Goal: Browse casually

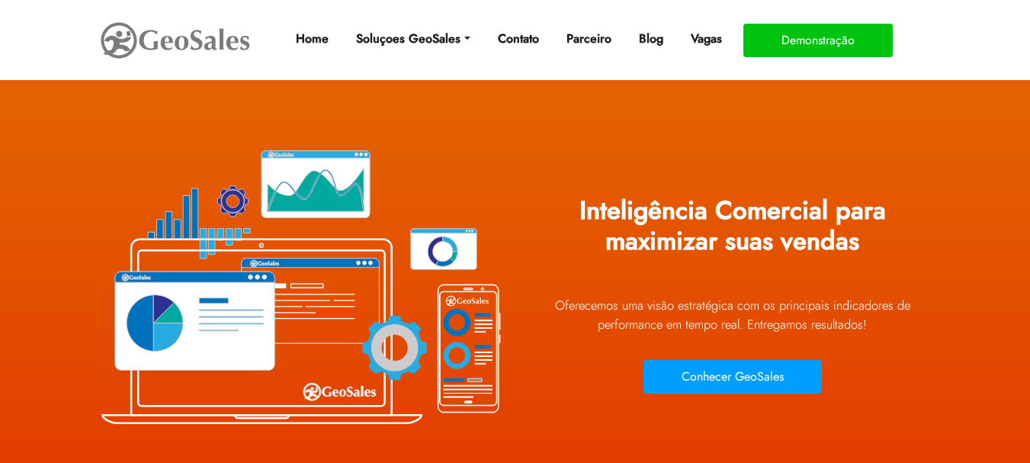
drag, startPoint x: 194, startPoint y: 43, endPoint x: 571, endPoint y: 120, distance: 384.4
click at [571, 120] on div "Inteligência Comercial para maximizar suas vendas Oferecemos uma visão estraté…" at bounding box center [733, 285] width 412 height 343
click at [180, 32] on img at bounding box center [175, 40] width 152 height 43
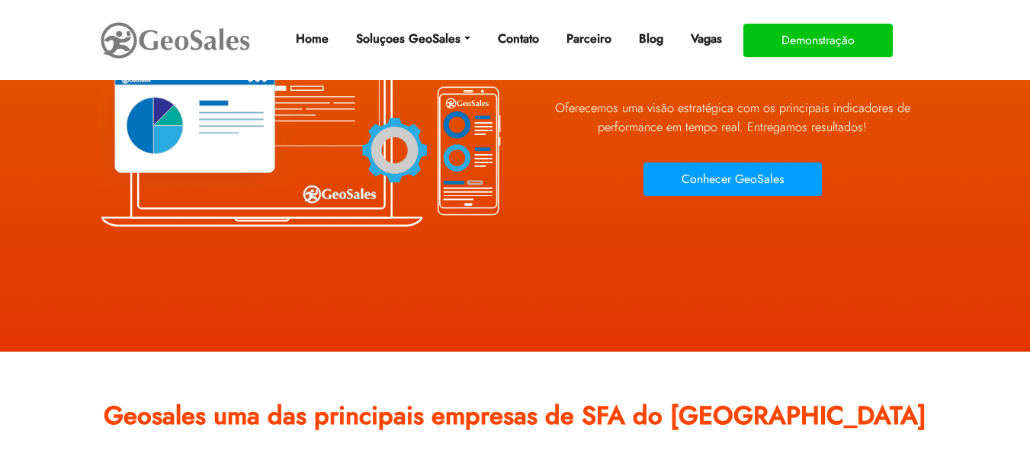
scroll to position [381, 0]
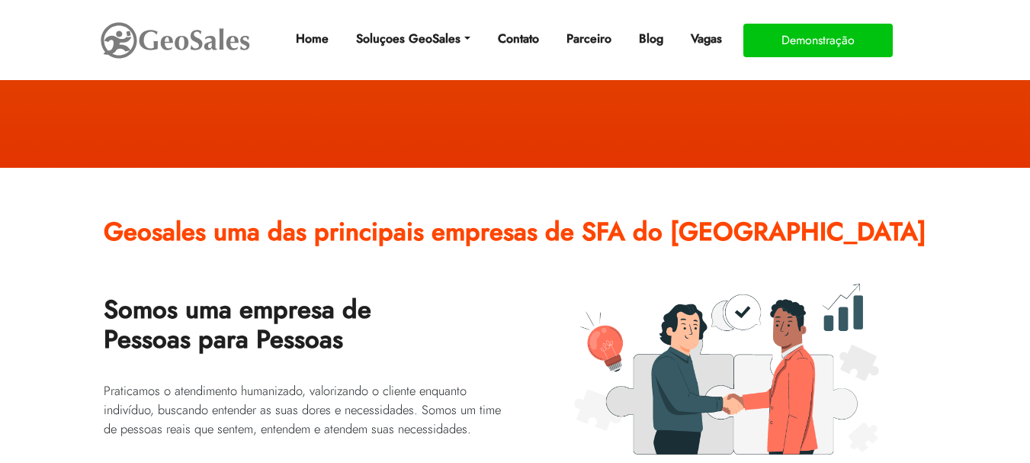
drag, startPoint x: 485, startPoint y: 8, endPoint x: 758, endPoint y: 206, distance: 336.9
click at [758, 206] on h2 "Geosales uma das principais empresas de SFA do [GEOGRAPHIC_DATA]" at bounding box center [515, 238] width 823 height 64
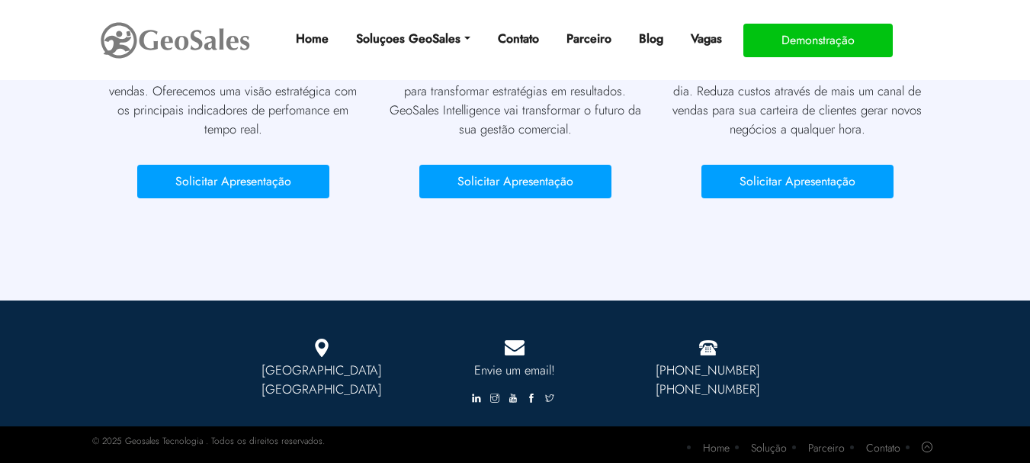
scroll to position [7259, 0]
